Goal: Task Accomplishment & Management: Complete application form

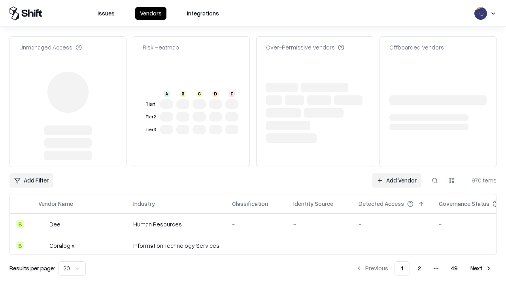
click at [397, 173] on link "Add Vendor" at bounding box center [396, 180] width 49 height 14
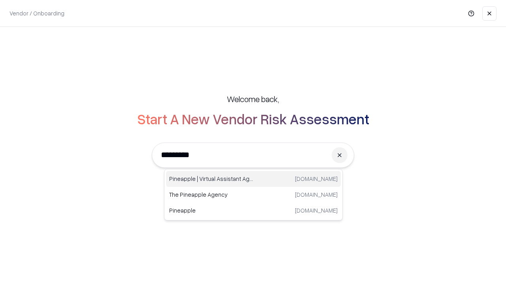
click at [254, 179] on div "Pineapple | Virtual Assistant Agency trypineapple.com" at bounding box center [253, 179] width 175 height 16
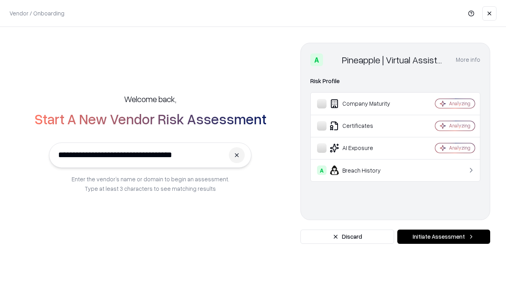
type input "**********"
click at [444, 237] on button "Initiate Assessment" at bounding box center [444, 236] width 93 height 14
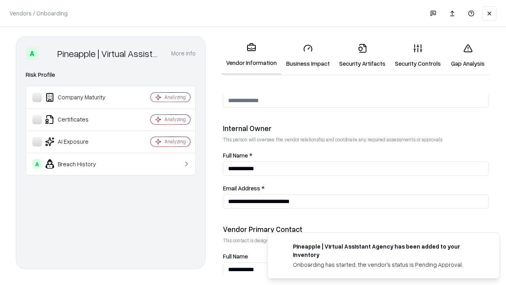
scroll to position [410, 0]
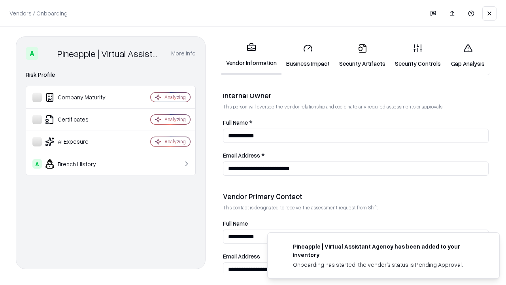
click at [308, 55] on link "Business Impact" at bounding box center [308, 55] width 53 height 37
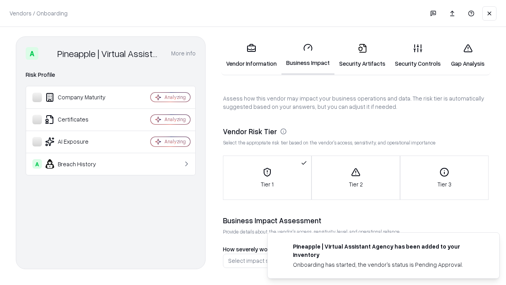
click at [362, 55] on link "Security Artifacts" at bounding box center [363, 55] width 56 height 37
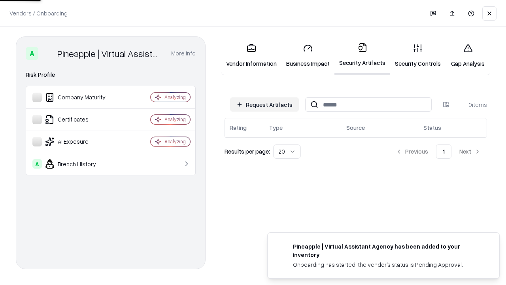
click at [265, 104] on button "Request Artifacts" at bounding box center [264, 104] width 69 height 14
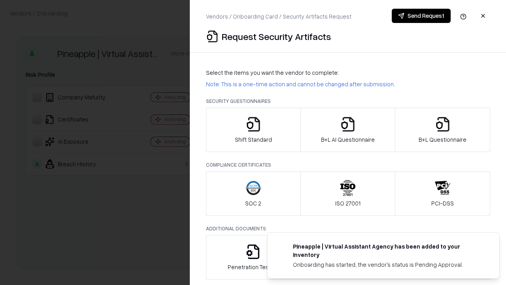
click at [253, 130] on icon "button" at bounding box center [254, 124] width 16 height 16
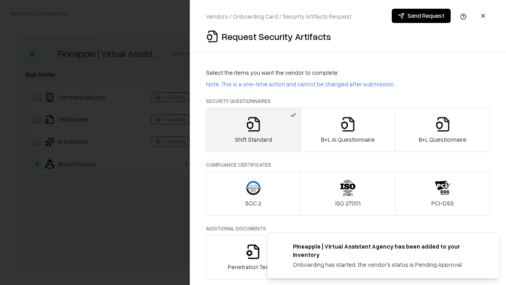
click at [421, 16] on button "Send Request" at bounding box center [421, 16] width 59 height 14
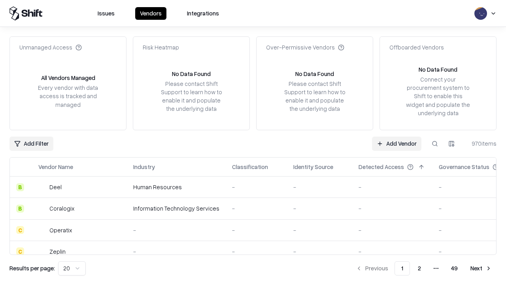
click at [435, 143] on button at bounding box center [435, 143] width 14 height 14
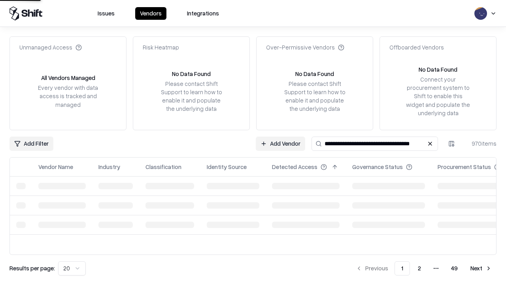
type input "**********"
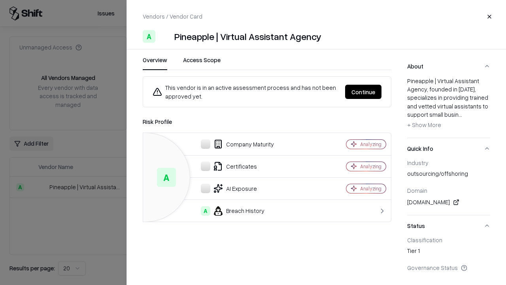
click at [364, 92] on button "Continue" at bounding box center [363, 92] width 36 height 14
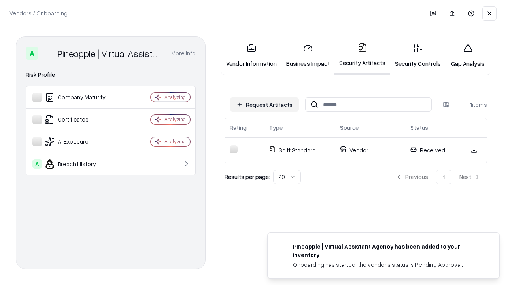
click at [418, 55] on link "Security Controls" at bounding box center [417, 55] width 55 height 37
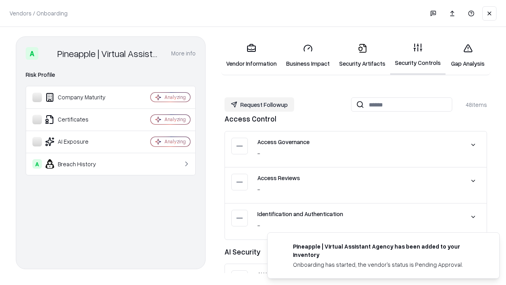
click at [260, 104] on button "Request Followup" at bounding box center [260, 104] width 70 height 14
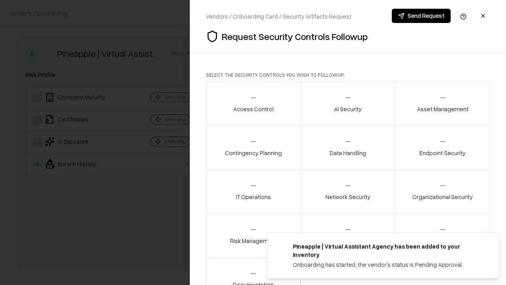
click at [253, 104] on div "Access Control" at bounding box center [253, 103] width 40 height 19
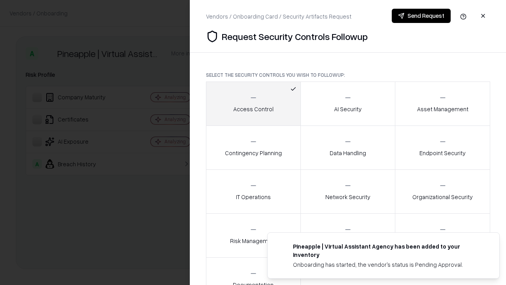
click at [421, 16] on button "Send Request" at bounding box center [421, 16] width 59 height 14
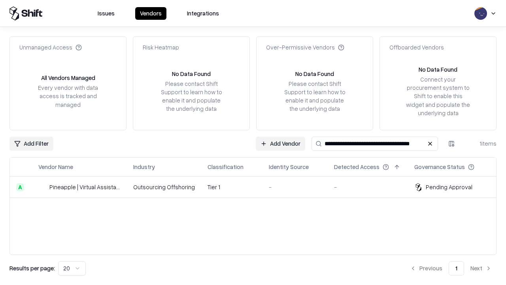
type input "**********"
click at [258, 187] on td "Tier 1" at bounding box center [231, 186] width 61 height 21
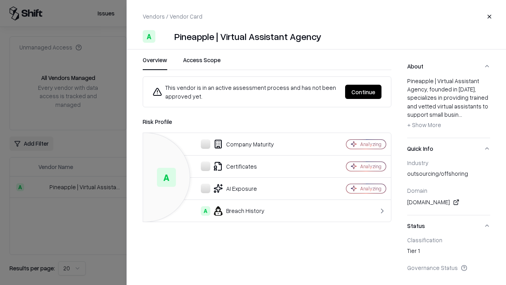
click at [364, 92] on button "Continue" at bounding box center [363, 92] width 36 height 14
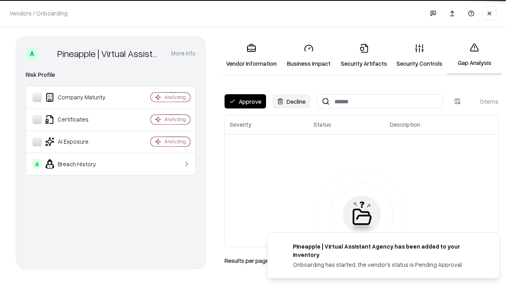
click at [245, 101] on button "Approve" at bounding box center [246, 101] width 42 height 14
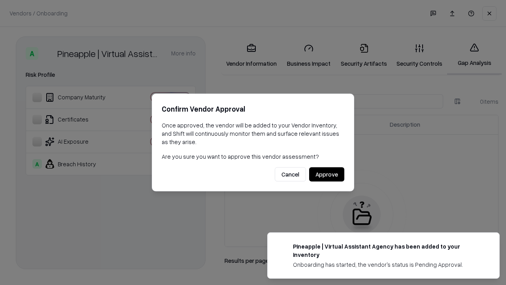
click at [327, 174] on button "Approve" at bounding box center [326, 174] width 35 height 14
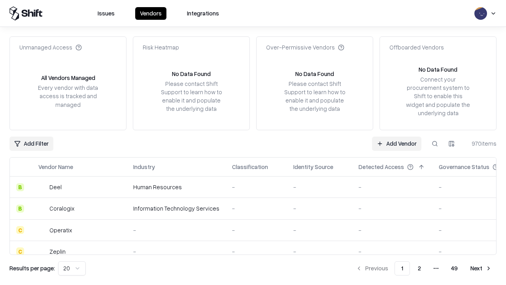
type input "**********"
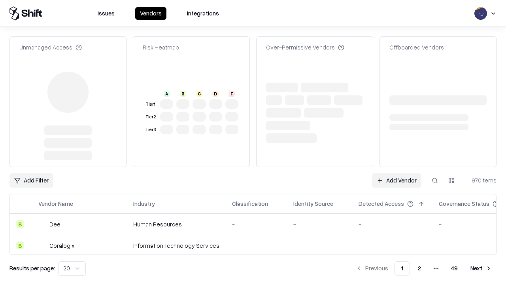
click at [397, 173] on link "Add Vendor" at bounding box center [396, 180] width 49 height 14
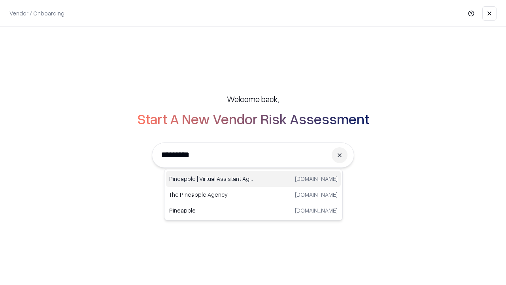
click at [254, 179] on div "Pineapple | Virtual Assistant Agency trypineapple.com" at bounding box center [253, 179] width 175 height 16
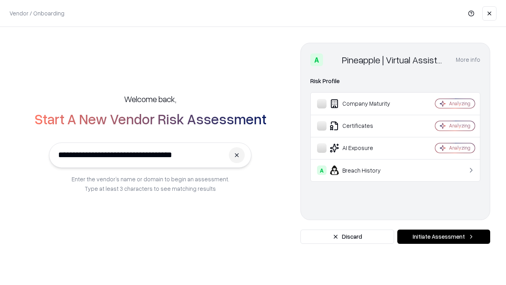
type input "**********"
click at [444, 237] on button "Initiate Assessment" at bounding box center [444, 236] width 93 height 14
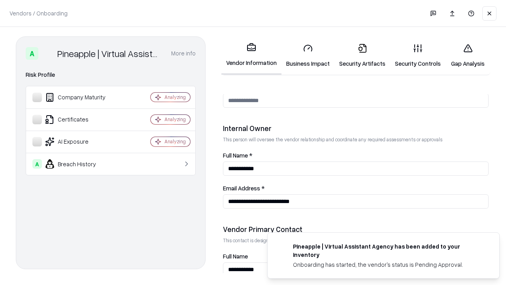
scroll to position [410, 0]
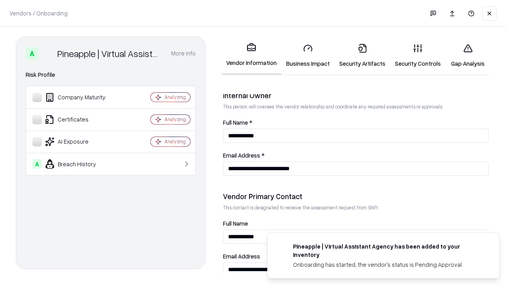
click at [468, 55] on link "Gap Analysis" at bounding box center [468, 55] width 45 height 37
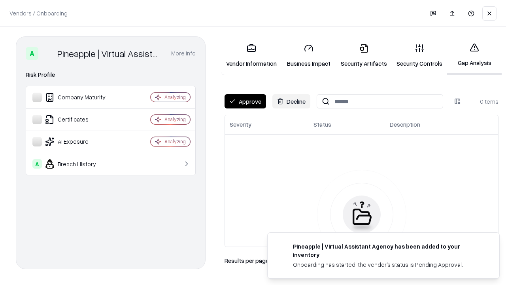
click at [245, 101] on button "Approve" at bounding box center [246, 101] width 42 height 14
